Goal: Book appointment/travel/reservation

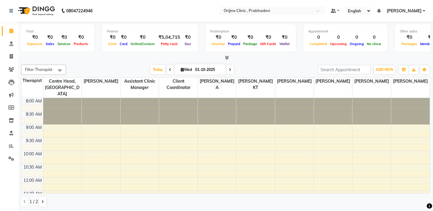
click at [183, 69] on span "Wed" at bounding box center [186, 69] width 14 height 5
select select "10"
select select "2025"
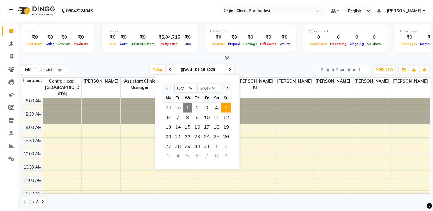
click at [225, 105] on span "5" at bounding box center [226, 108] width 10 height 10
type input "05-10-2025"
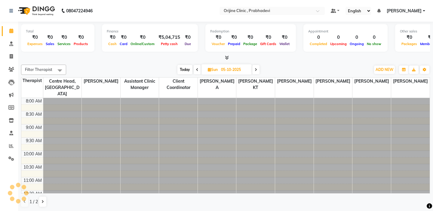
scroll to position [242, 0]
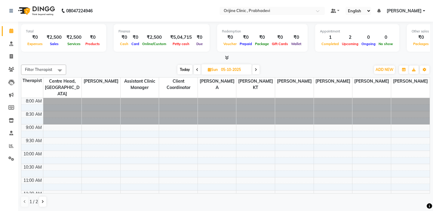
click at [254, 70] on span at bounding box center [255, 69] width 7 height 9
type input "[DATE]"
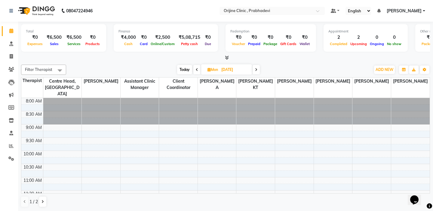
click at [36, 104] on td at bounding box center [32, 107] width 22 height 7
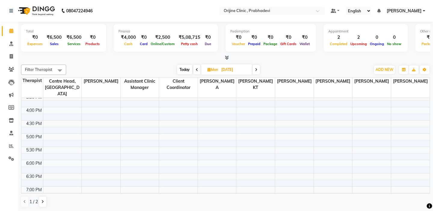
scroll to position [204, 0]
click at [207, 68] on icon at bounding box center [208, 70] width 3 height 4
select select "10"
select select "2025"
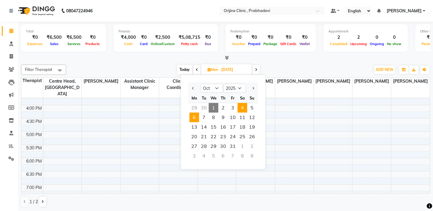
click at [244, 107] on span "4" at bounding box center [242, 108] width 10 height 10
type input "04-10-2025"
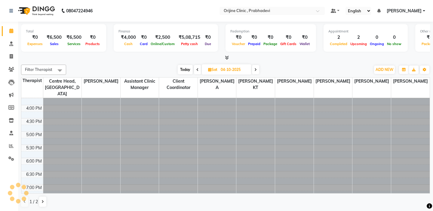
scroll to position [242, 0]
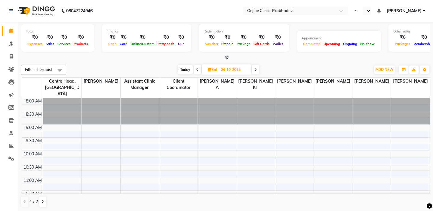
select select "en"
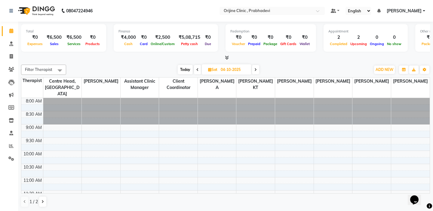
click at [33, 117] on td at bounding box center [32, 120] width 22 height 7
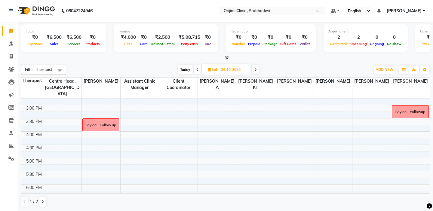
scroll to position [180, 0]
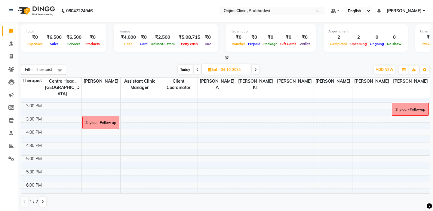
click at [206, 71] on span "Sat" at bounding box center [212, 69] width 12 height 5
select select "10"
select select "2025"
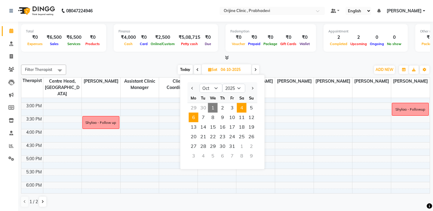
click at [195, 117] on span "6" at bounding box center [194, 118] width 10 height 10
type input "[DATE]"
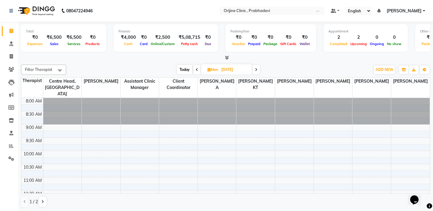
click at [32, 117] on td at bounding box center [32, 120] width 22 height 7
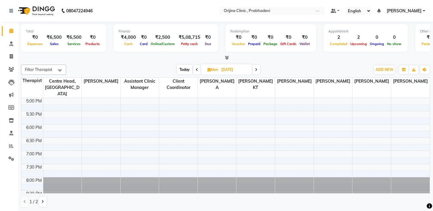
scroll to position [242, 0]
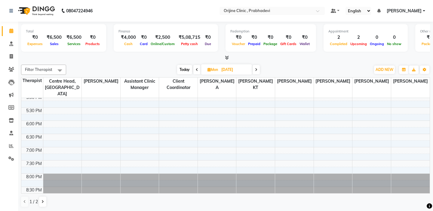
click at [32, 121] on div "6:00 PM" at bounding box center [34, 124] width 18 height 6
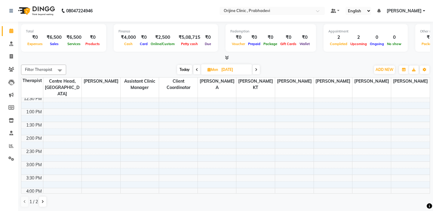
scroll to position [109, 0]
